Goal: Obtain resource: Obtain resource

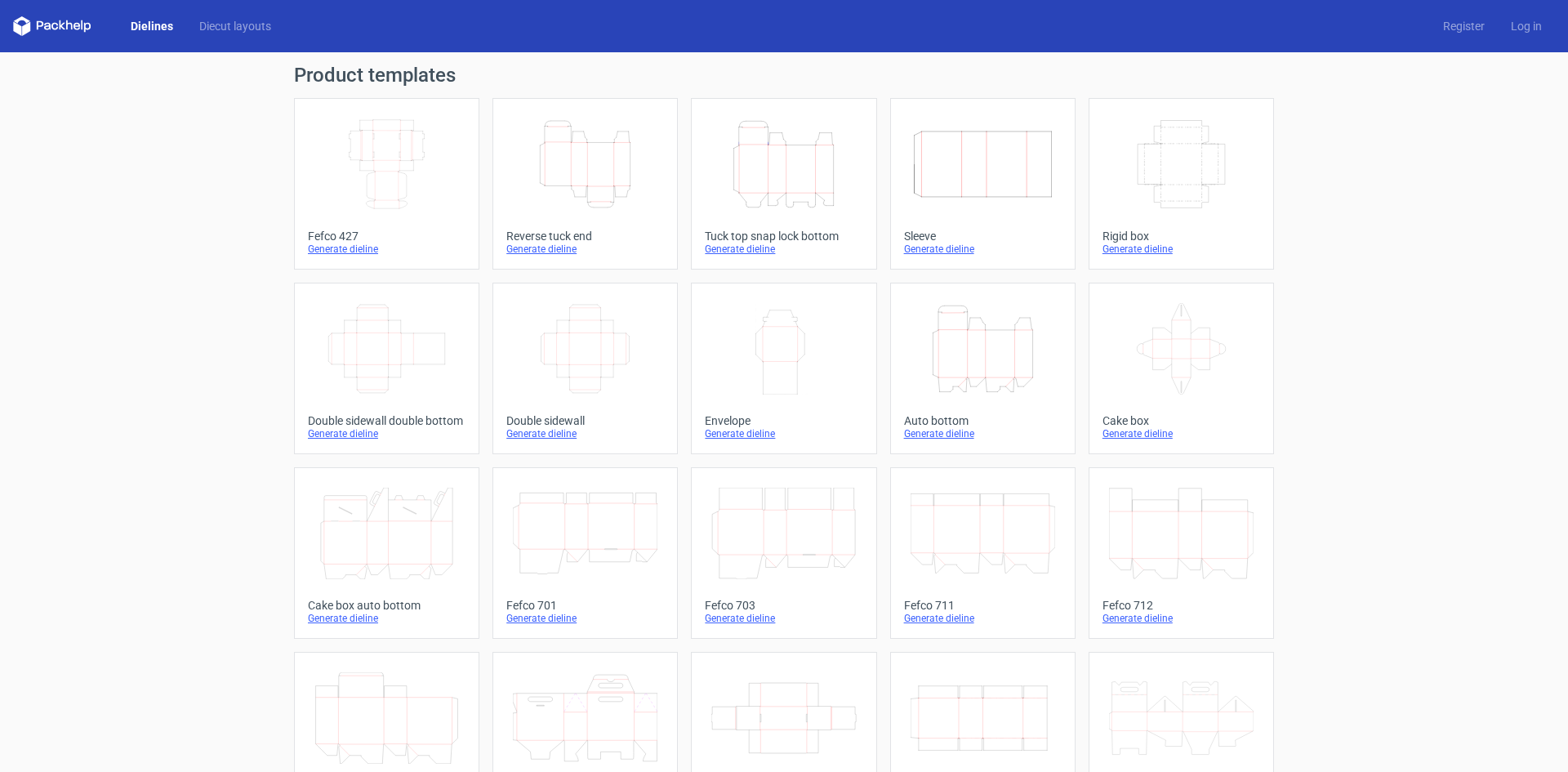
click at [744, 136] on icon "Height Depth Width" at bounding box center [783, 164] width 145 height 91
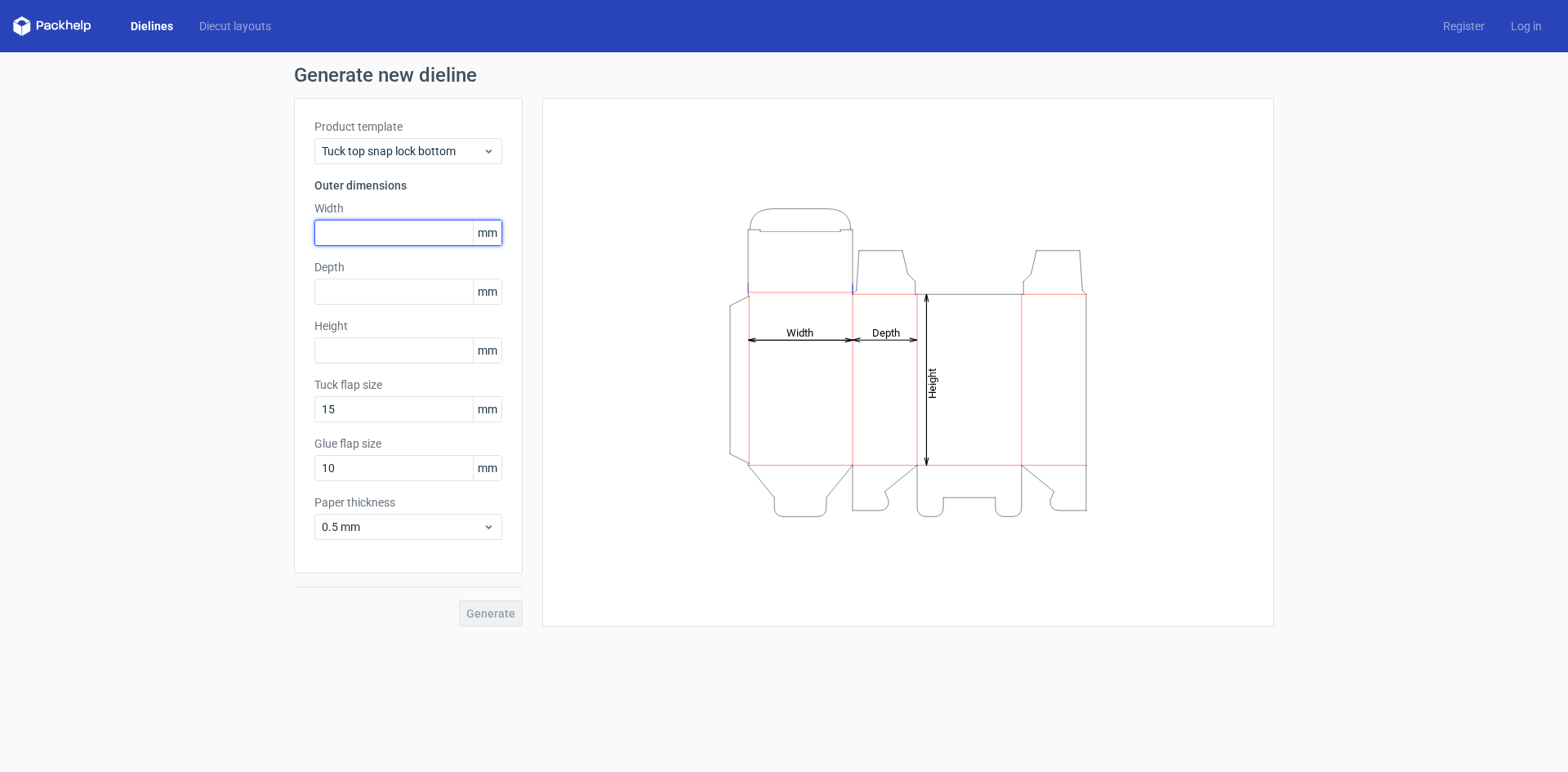
click at [357, 232] on input "text" at bounding box center [408, 233] width 188 height 26
type input "238"
click at [367, 286] on input "text" at bounding box center [408, 291] width 188 height 26
type input "84"
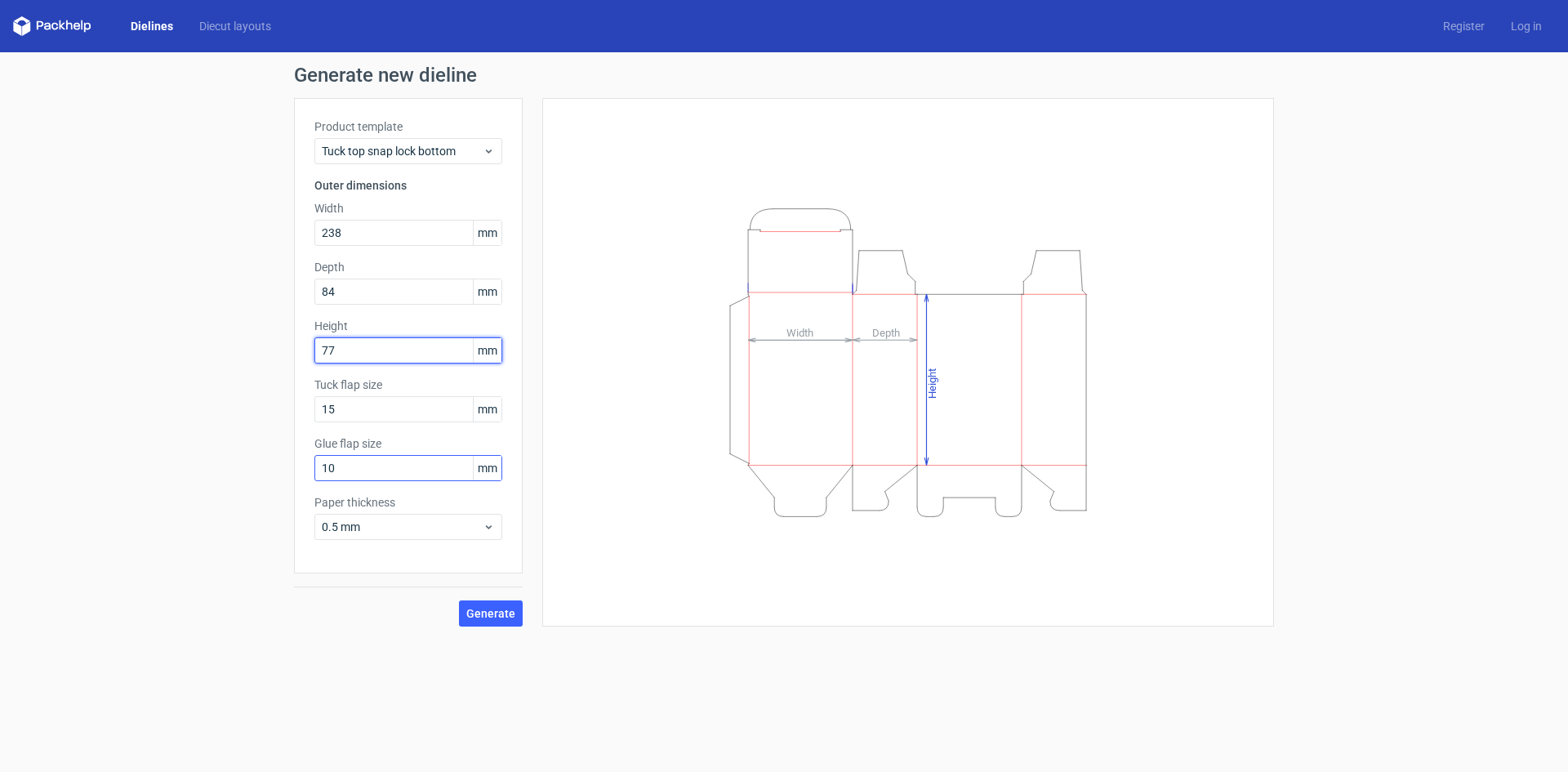
type input "77"
drag, startPoint x: 345, startPoint y: 465, endPoint x: 323, endPoint y: 467, distance: 22.1
click at [323, 467] on input "10" at bounding box center [408, 468] width 188 height 26
type input "15"
click at [474, 609] on span "Generate" at bounding box center [490, 613] width 49 height 11
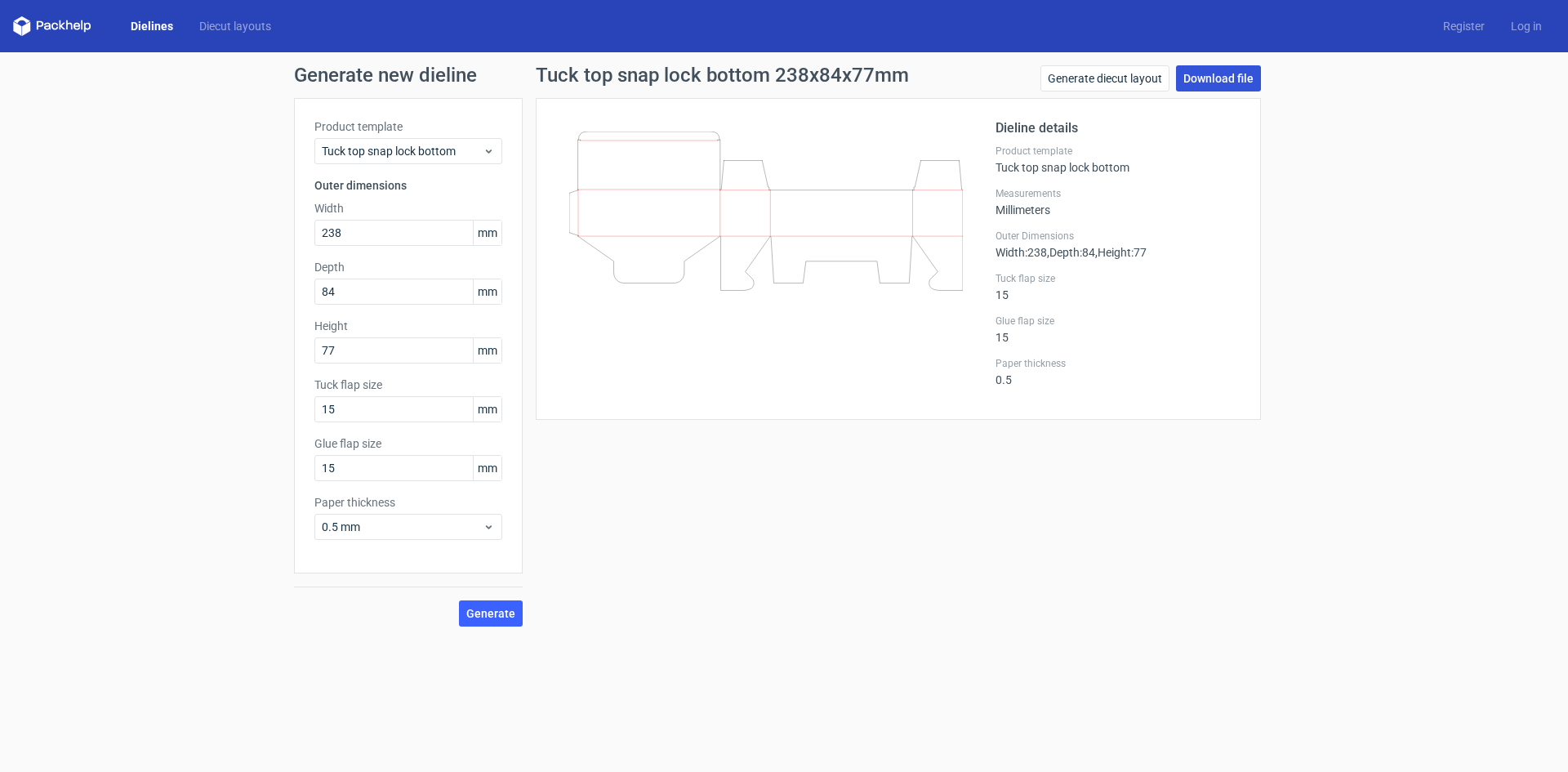
click at [1194, 81] on link "Download file" at bounding box center [1218, 78] width 85 height 26
